Goal: Navigation & Orientation: Find specific page/section

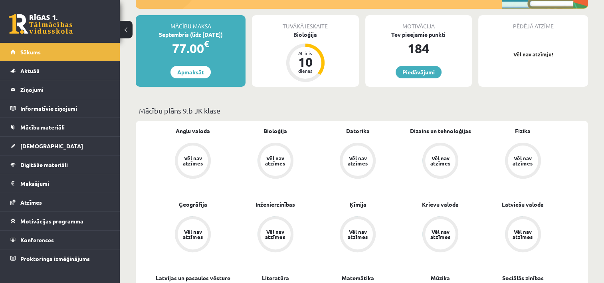
scroll to position [120, 0]
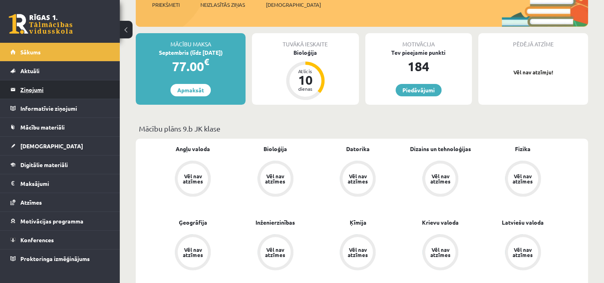
click at [43, 97] on legend "Ziņojumi 0" at bounding box center [64, 89] width 89 height 18
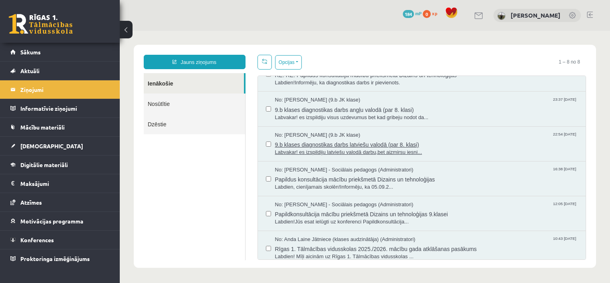
scroll to position [93, 0]
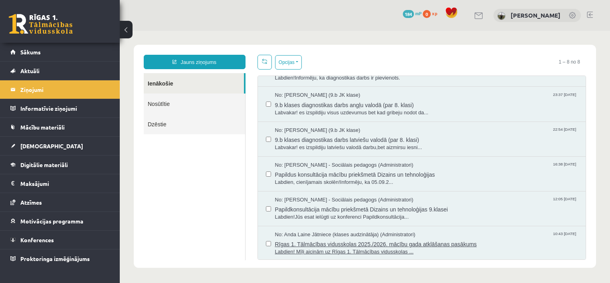
click at [409, 243] on span "Rīgas 1. Tālmācības vidusskolas 2025./2026. mācību gada atklāšanas pasākums" at bounding box center [426, 243] width 303 height 10
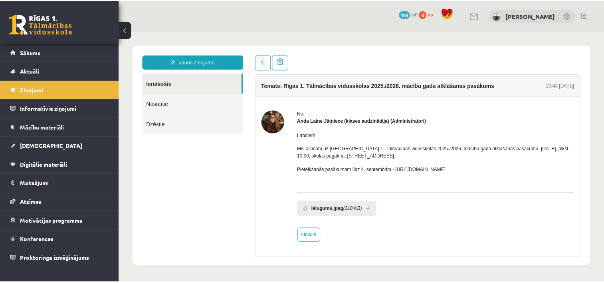
scroll to position [0, 0]
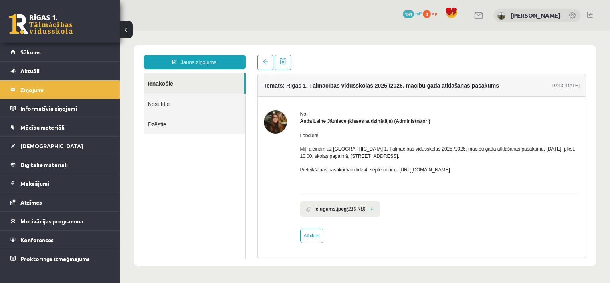
click at [277, 118] on img at bounding box center [275, 121] width 23 height 23
click at [275, 118] on img at bounding box center [275, 121] width 23 height 23
click at [272, 120] on img at bounding box center [275, 121] width 23 height 23
click at [32, 53] on span "Sākums" at bounding box center [30, 51] width 20 height 7
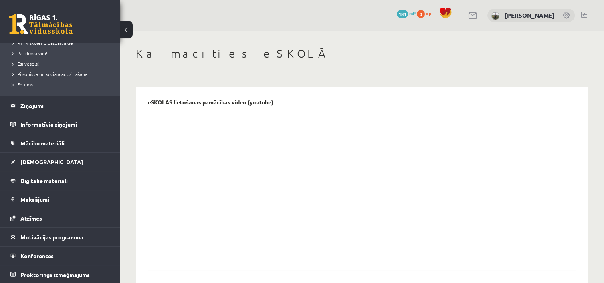
drag, startPoint x: 351, startPoint y: 23, endPoint x: 327, endPoint y: 14, distance: 26.3
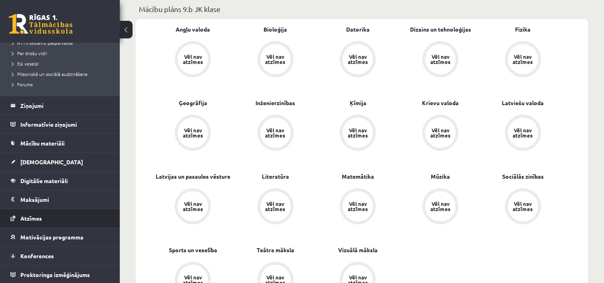
scroll to position [240, 0]
click at [113, 216] on li "Atzīmes" at bounding box center [60, 217] width 120 height 19
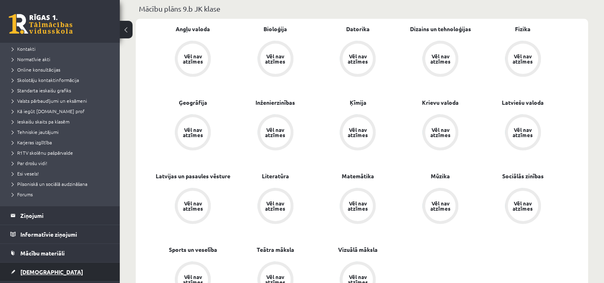
scroll to position [0, 0]
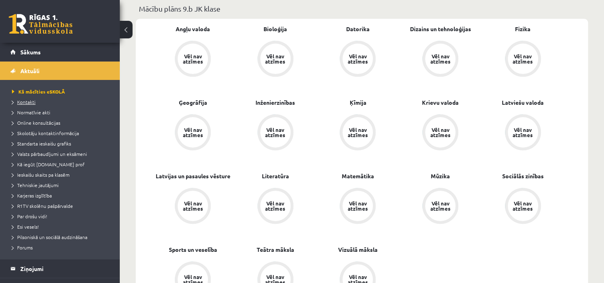
click at [31, 99] on span "Kontakti" at bounding box center [24, 102] width 24 height 6
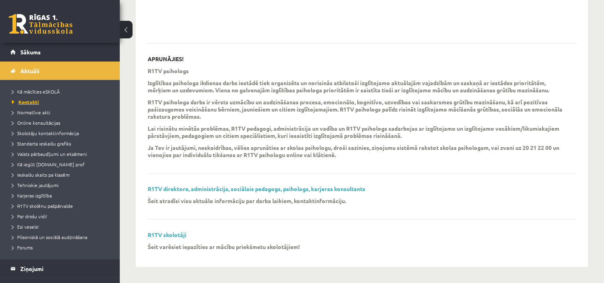
scroll to position [227, 0]
click at [181, 235] on link "R1TV skolotāji" at bounding box center [167, 234] width 39 height 7
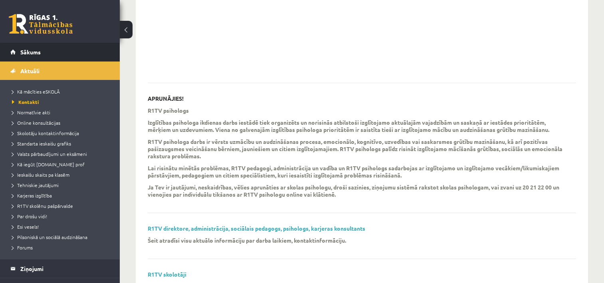
scroll to position [187, 0]
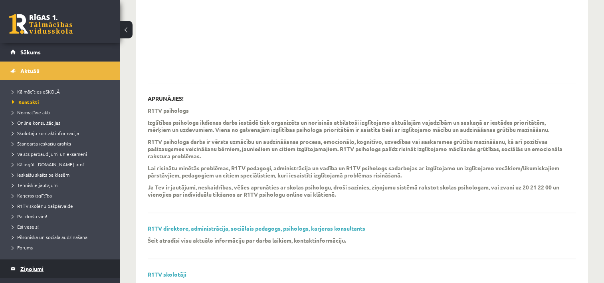
click at [30, 270] on legend "Ziņojumi 0" at bounding box center [64, 268] width 89 height 18
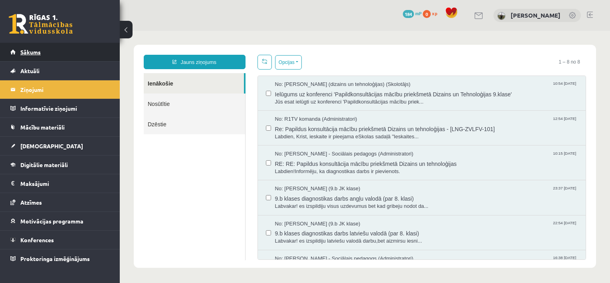
click at [27, 51] on span "Sākums" at bounding box center [30, 51] width 20 height 7
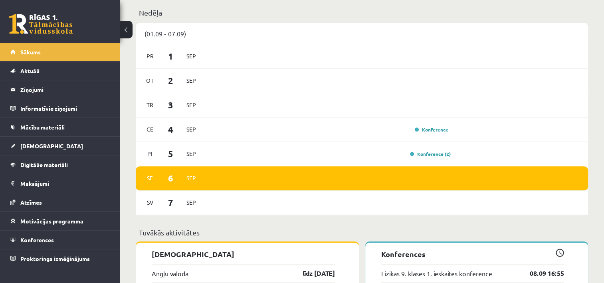
scroll to position [528, 0]
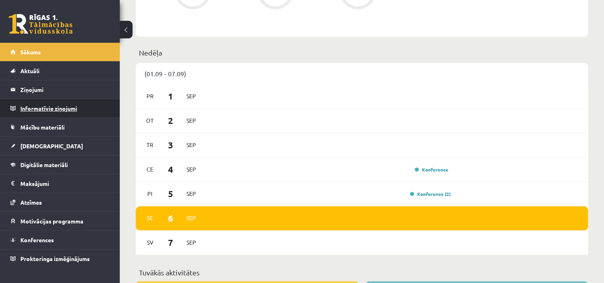
click at [39, 114] on legend "Informatīvie ziņojumi 0" at bounding box center [64, 108] width 89 height 18
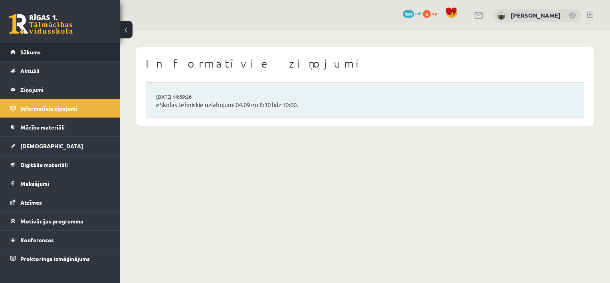
click at [29, 53] on span "Sākums" at bounding box center [30, 51] width 20 height 7
